Goal: Transaction & Acquisition: Purchase product/service

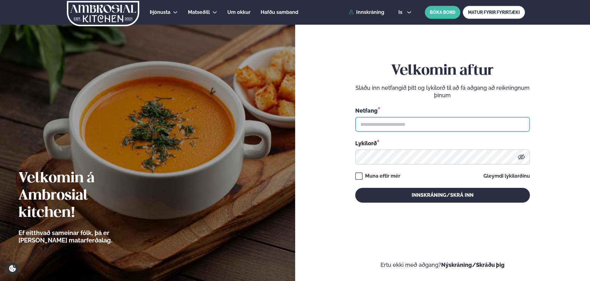
click at [392, 125] on input "text" at bounding box center [442, 124] width 175 height 15
type input "**********"
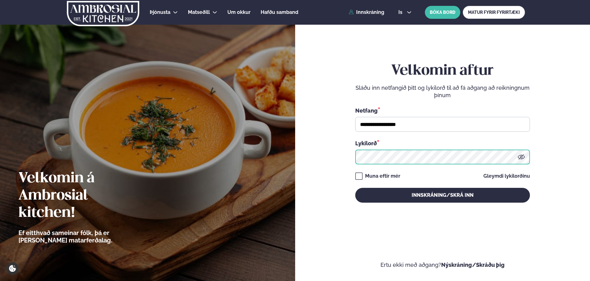
click at [355, 188] on button "Innskráning/Skrá inn" at bounding box center [442, 195] width 175 height 15
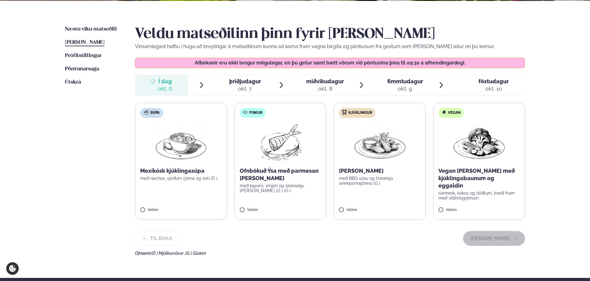
scroll to position [123, 0]
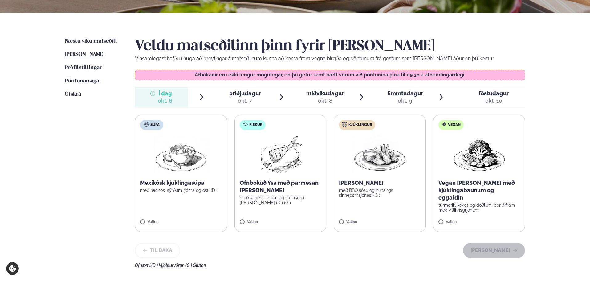
click at [235, 102] on div "okt. 7" at bounding box center [245, 100] width 32 height 7
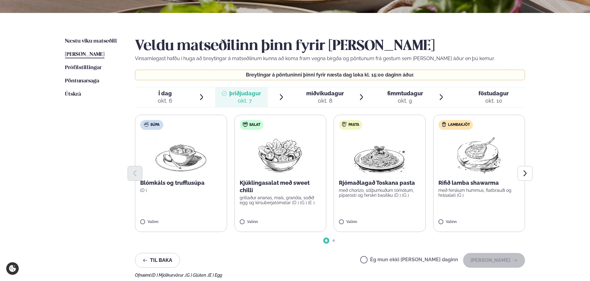
click at [168, 96] on span "Í dag" at bounding box center [165, 93] width 14 height 7
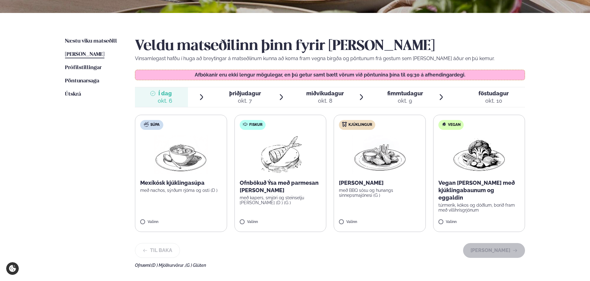
click at [315, 172] on label "Fiskur Ofnbökuð Ýsa með parmesan [PERSON_NAME] með kapers, smjöri og steinselju…" at bounding box center [281, 173] width 92 height 117
click at [474, 250] on button "[PERSON_NAME]" at bounding box center [494, 250] width 62 height 15
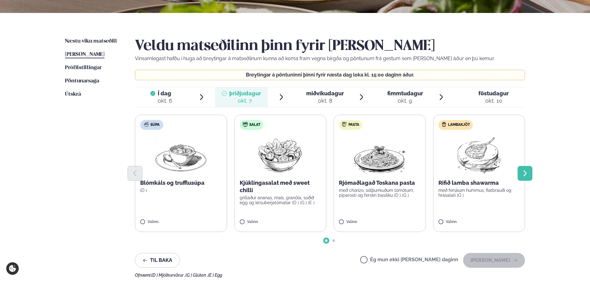
click at [521, 171] on button "Next slide" at bounding box center [525, 173] width 15 height 15
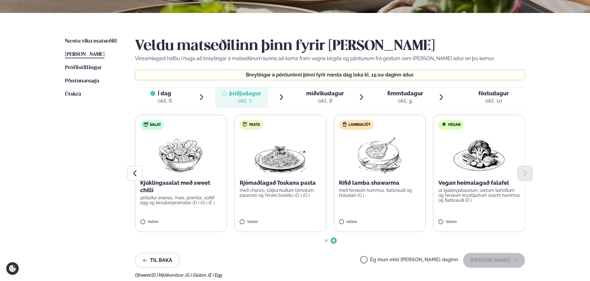
click at [330, 94] on span "miðvikudagur" at bounding box center [325, 93] width 38 height 6
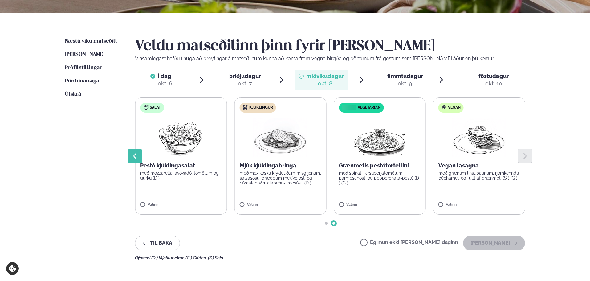
click at [133, 154] on icon "Previous slide" at bounding box center [134, 155] width 7 height 7
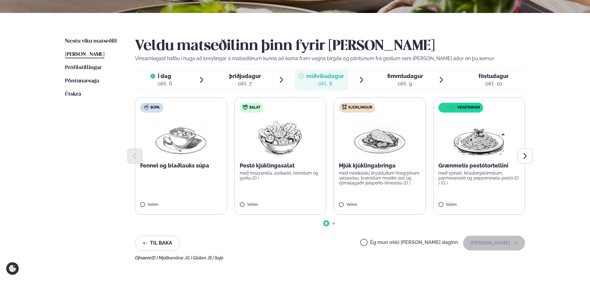
click at [478, 77] on span "föstudagur fös. [DATE]" at bounding box center [490, 80] width 70 height 20
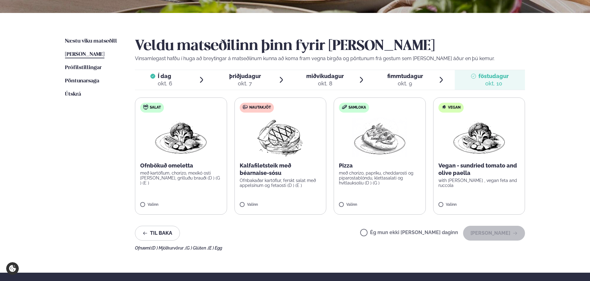
click at [231, 77] on span "þriðjudagur" at bounding box center [245, 76] width 32 height 6
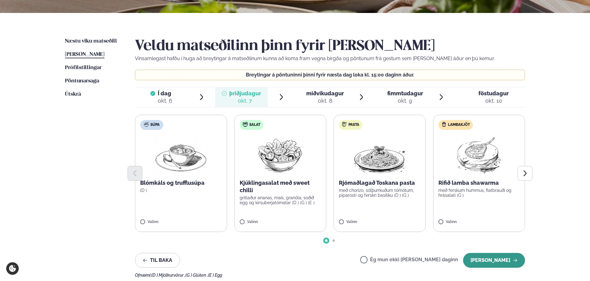
click at [516, 261] on icon "button" at bounding box center [515, 260] width 5 height 5
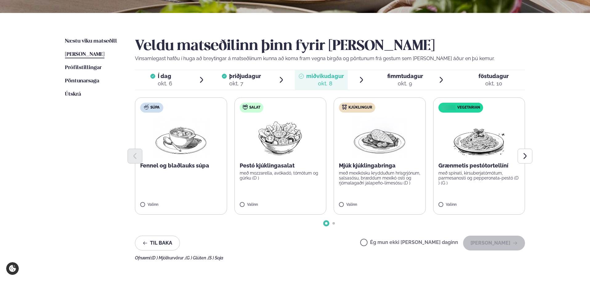
click at [399, 248] on div "Ég mun ekki [PERSON_NAME] daginn [PERSON_NAME]" at bounding box center [442, 242] width 165 height 15
drag, startPoint x: 386, startPoint y: 243, endPoint x: 440, endPoint y: 243, distance: 54.9
click at [386, 243] on label "Ég mun ekki [PERSON_NAME] daginn" at bounding box center [409, 243] width 98 height 6
click at [490, 243] on button "[PERSON_NAME]" at bounding box center [494, 242] width 62 height 15
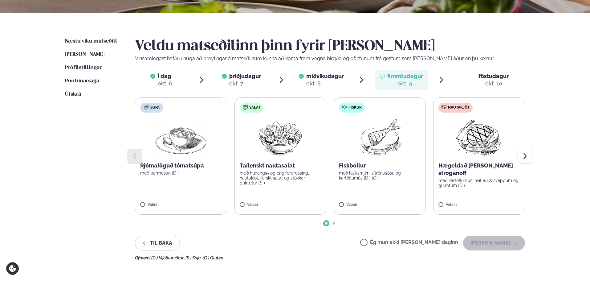
click at [312, 198] on label "Salat Taílenskt nautasalat með hunangs- og engiferdressing, nautakjöt, ferskt s…" at bounding box center [281, 155] width 92 height 117
click at [477, 242] on button "[PERSON_NAME]" at bounding box center [494, 242] width 62 height 15
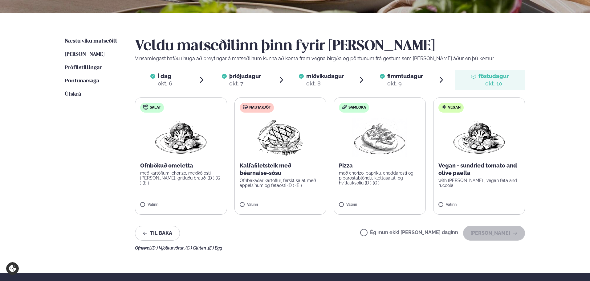
click at [428, 232] on label "Ég mun ekki [PERSON_NAME] daginn" at bounding box center [409, 233] width 98 height 6
click at [486, 233] on button "[PERSON_NAME]" at bounding box center [494, 233] width 62 height 15
